Goal: Information Seeking & Learning: Check status

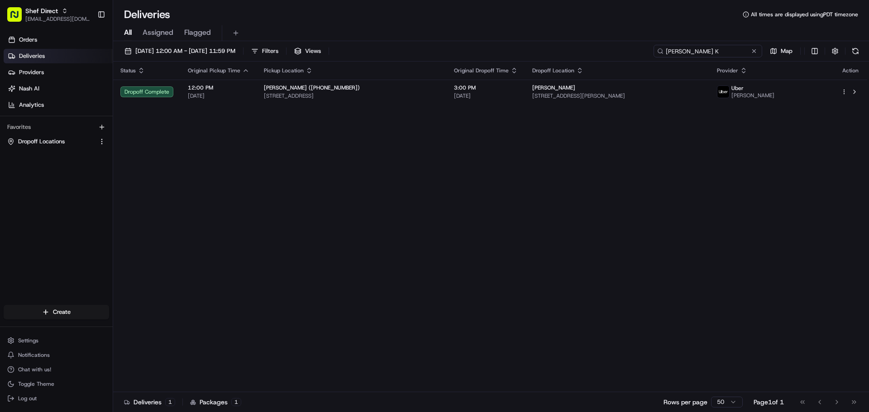
click at [711, 55] on input "[PERSON_NAME] K" at bounding box center [707, 51] width 109 height 13
paste input "Kayode A"
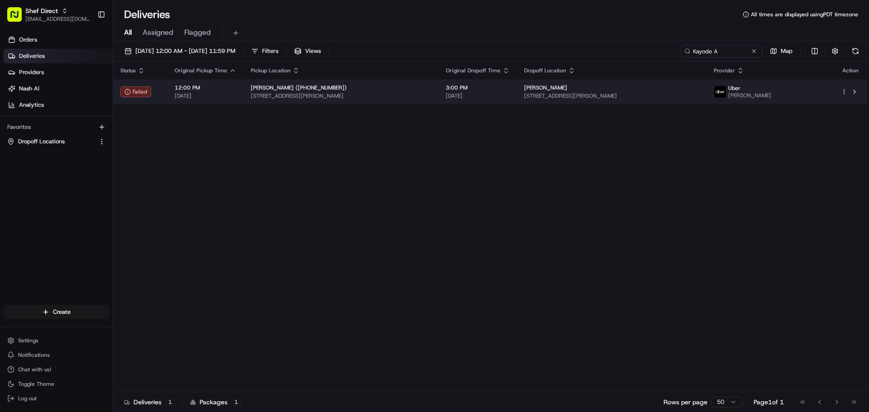
click at [393, 91] on div "[PERSON_NAME] ([PHONE_NUMBER])" at bounding box center [341, 87] width 181 height 7
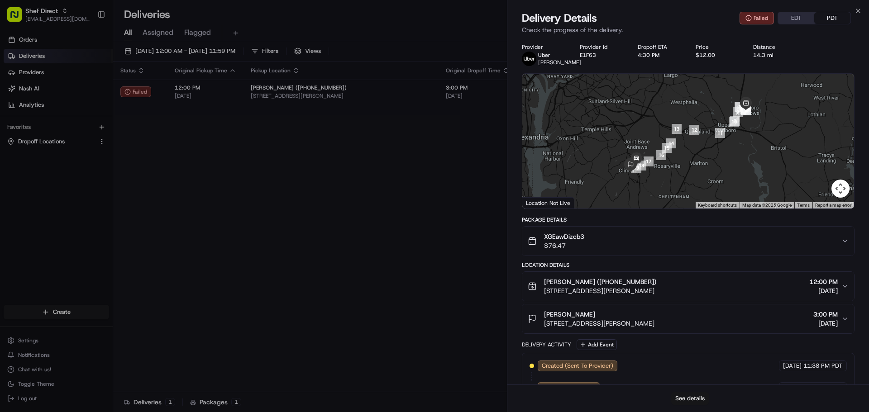
click at [700, 400] on button "See details" at bounding box center [690, 398] width 38 height 13
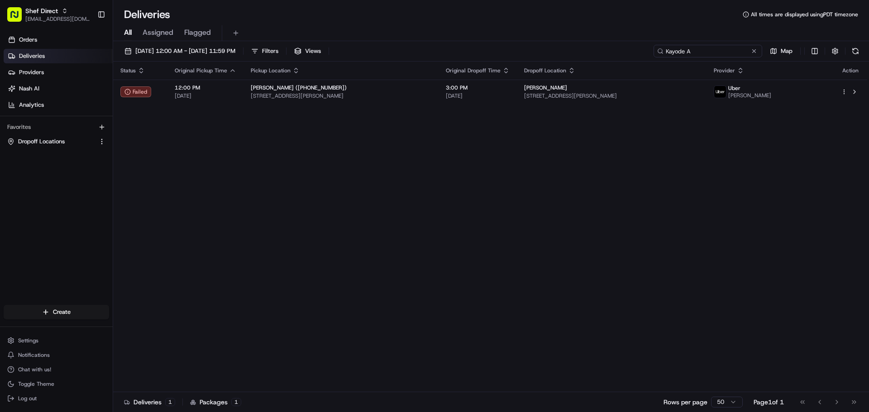
click at [734, 48] on input "Kayode A" at bounding box center [707, 51] width 109 height 13
paste input "[PERSON_NAME]"
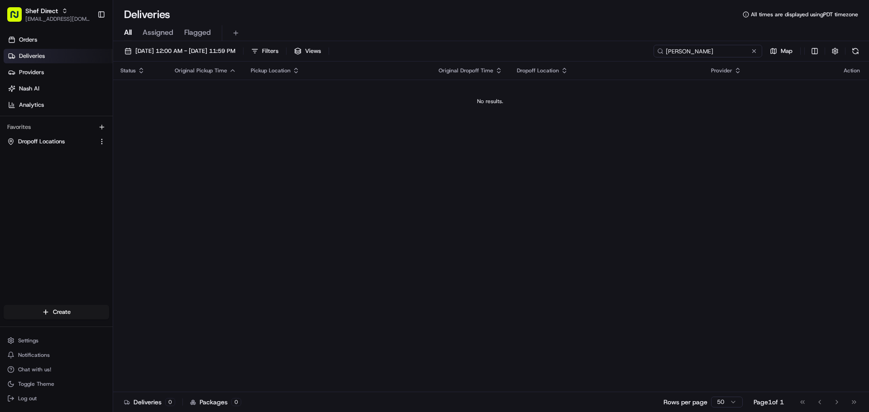
click at [697, 47] on input "[PERSON_NAME]" at bounding box center [707, 51] width 109 height 13
drag, startPoint x: 676, startPoint y: 54, endPoint x: 641, endPoint y: 54, distance: 34.4
click at [641, 54] on div "[DATE] 12:00 AM - [DATE] 11:59 PM Filters Views Ed S Map" at bounding box center [491, 53] width 756 height 17
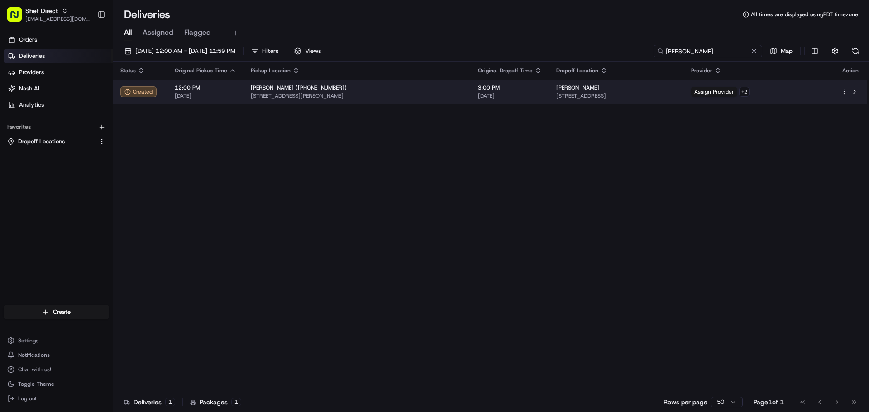
type input "[PERSON_NAME]"
click at [395, 100] on td "[PERSON_NAME] ([PHONE_NUMBER]) [STREET_ADDRESS][PERSON_NAME]" at bounding box center [356, 92] width 227 height 24
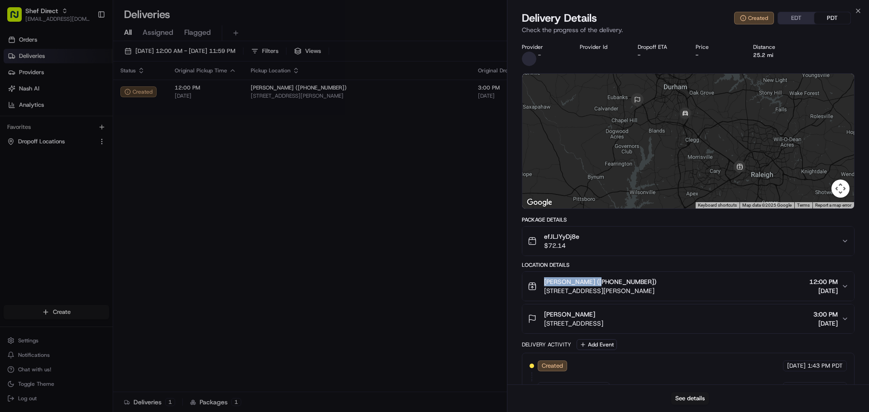
drag, startPoint x: 548, startPoint y: 283, endPoint x: 596, endPoint y: 283, distance: 48.0
click at [596, 283] on div "[PERSON_NAME] ([PHONE_NUMBER]) [STREET_ADDRESS][PERSON_NAME]" at bounding box center [592, 286] width 129 height 18
copy span "[PERSON_NAME]"
click at [701, 398] on button "See details" at bounding box center [690, 398] width 38 height 13
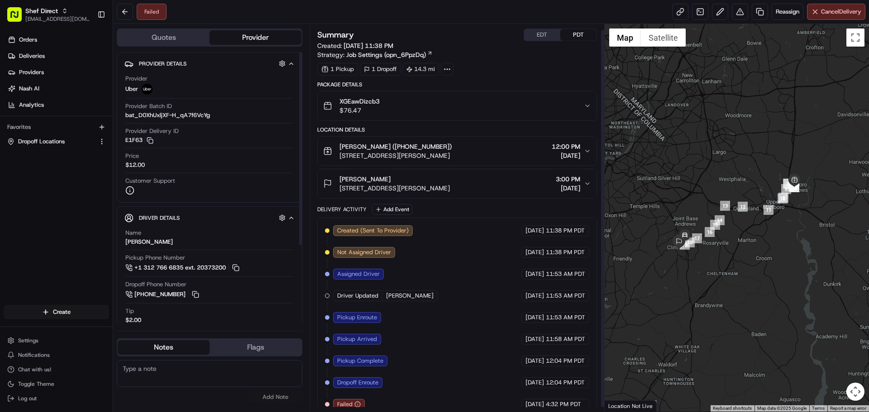
scroll to position [10, 0]
